Goal: Use online tool/utility: Utilize a website feature to perform a specific function

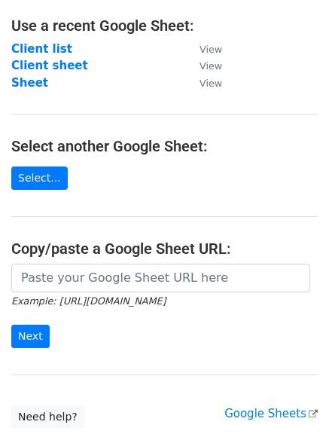
scroll to position [87, 0]
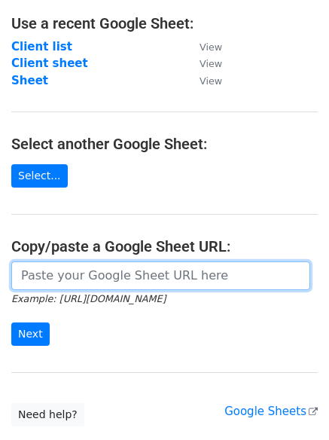
click at [47, 274] on input "url" at bounding box center [160, 275] width 299 height 29
click at [80, 285] on input "url" at bounding box center [160, 275] width 299 height 29
paste input "https://docs.google.com/spreadsheets/d/1fKJo1eqJBpCBvrfIwcfUX275g9zd7LXkYjUdB7S…"
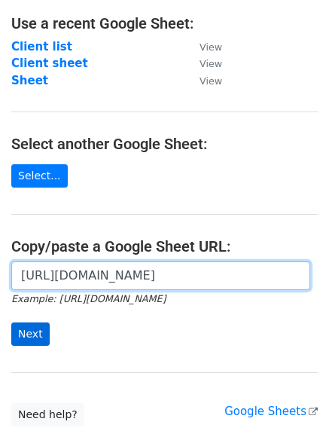
type input "https://docs.google.com/spreadsheets/d/1fKJo1eqJBpCBvrfIwcfUX275g9zd7LXkYjUdB7S…"
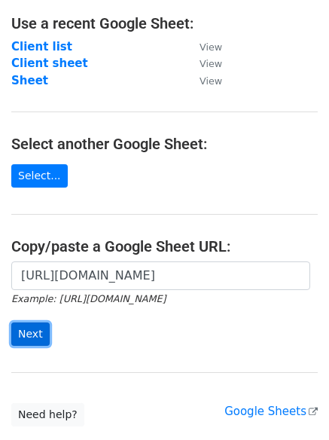
click at [20, 331] on input "Next" at bounding box center [30, 333] width 38 height 23
